Goal: Find specific page/section: Find specific page/section

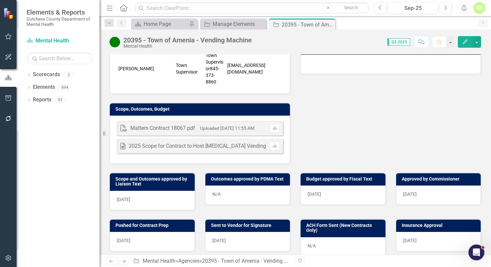
scroll to position [178, 0]
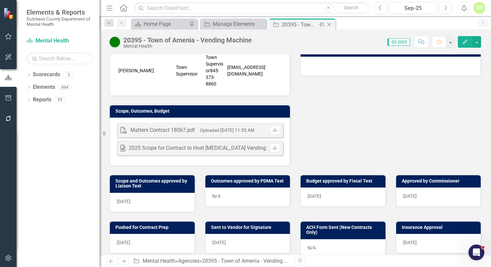
click at [329, 24] on icon at bounding box center [329, 25] width 4 height 4
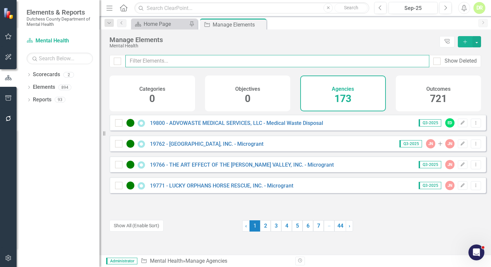
click at [130, 65] on input "text" at bounding box center [277, 61] width 304 height 12
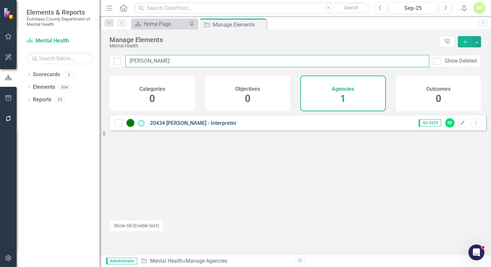
type input "[PERSON_NAME]"
click at [190, 126] on link "20434 [PERSON_NAME] - Interpreter" at bounding box center [193, 123] width 87 height 6
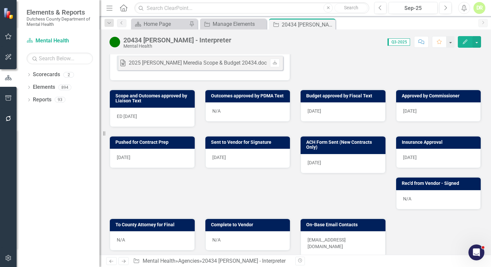
scroll to position [241, 0]
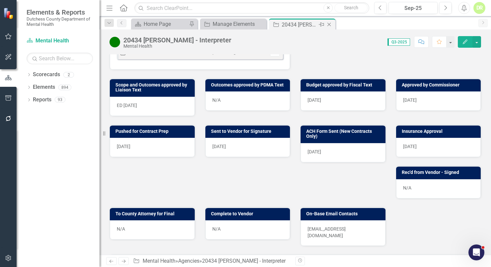
click at [329, 24] on div "Close" at bounding box center [329, 25] width 8 height 8
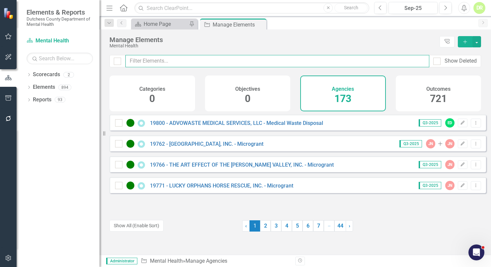
drag, startPoint x: 149, startPoint y: 62, endPoint x: 148, endPoint y: 58, distance: 4.4
click at [149, 62] on input "text" at bounding box center [277, 61] width 304 height 12
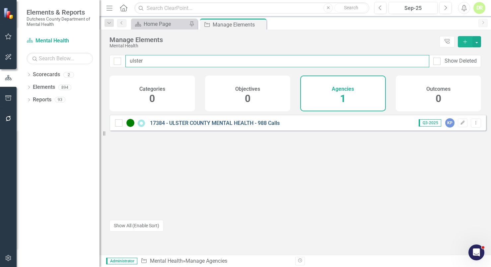
type input "ulster"
click at [215, 126] on link "17384 - ULSTER COUNTY MENTAL HEALTH - 988 Calls" at bounding box center [215, 123] width 130 height 6
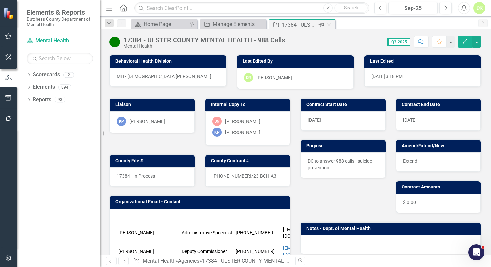
click at [326, 24] on icon "Close" at bounding box center [329, 24] width 7 height 5
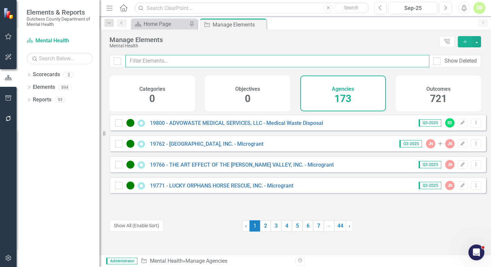
click at [141, 59] on input "text" at bounding box center [277, 61] width 304 height 12
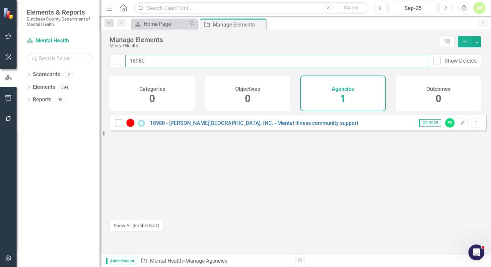
type input "18980"
